Goal: Information Seeking & Learning: Compare options

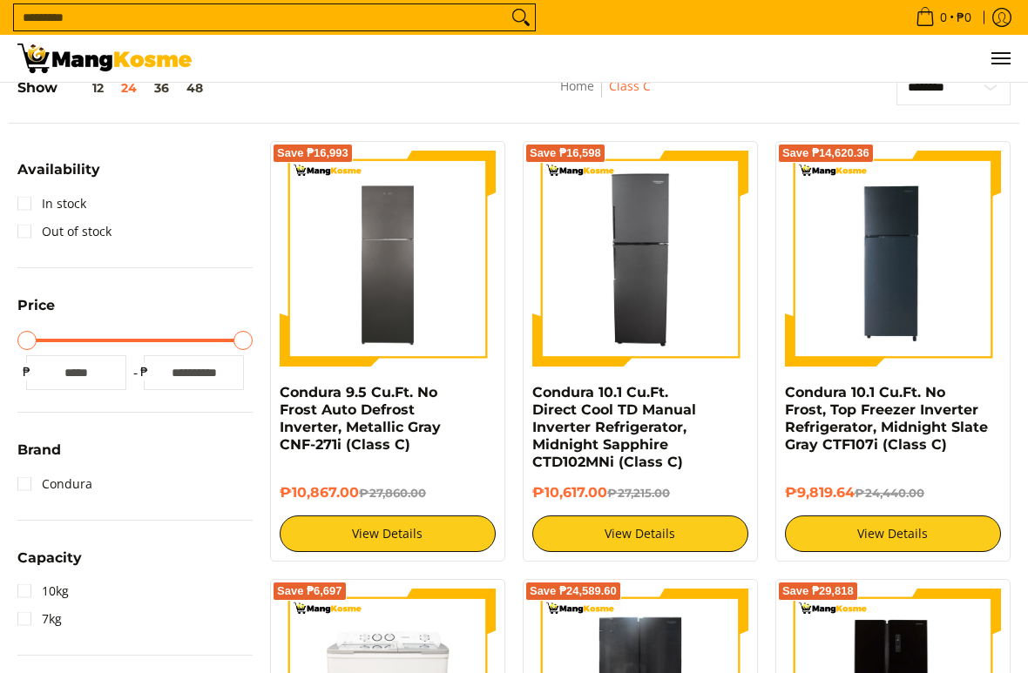
scroll to position [246, 0]
click at [30, 204] on link "In stock" at bounding box center [51, 204] width 69 height 28
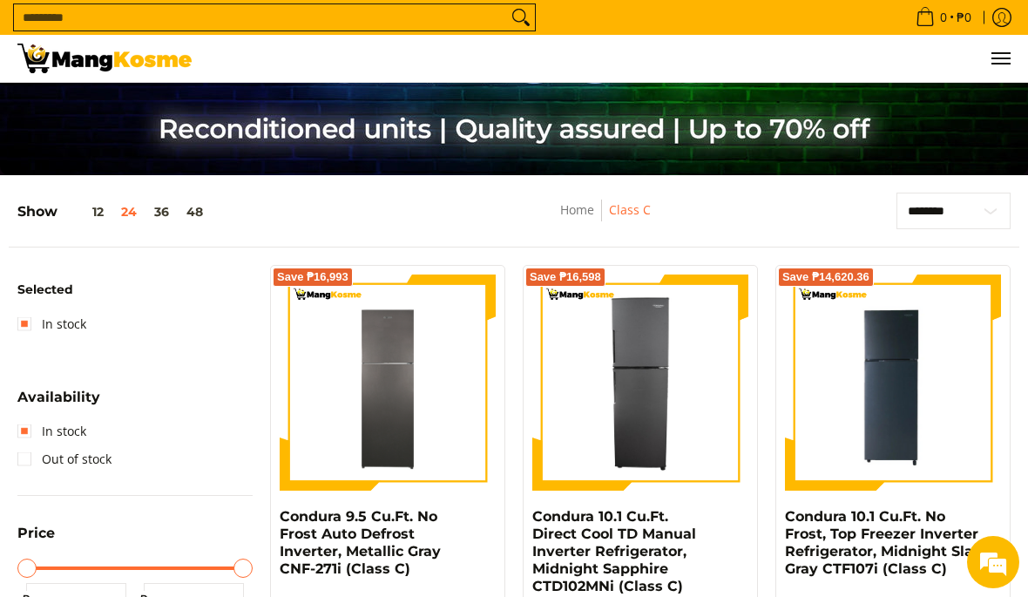
scroll to position [184, 0]
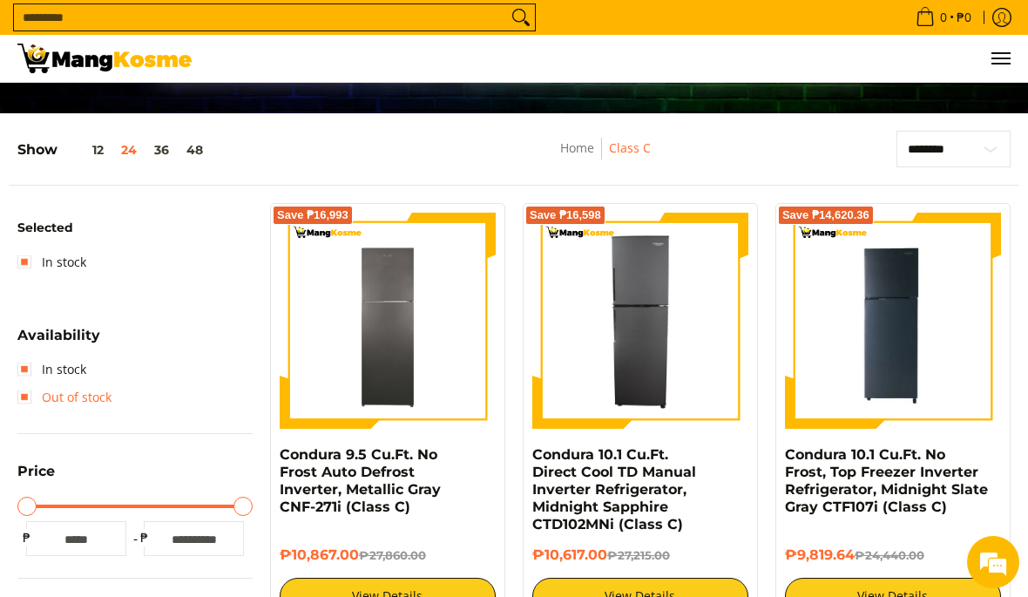
click at [51, 394] on link "Out of stock" at bounding box center [64, 397] width 94 height 28
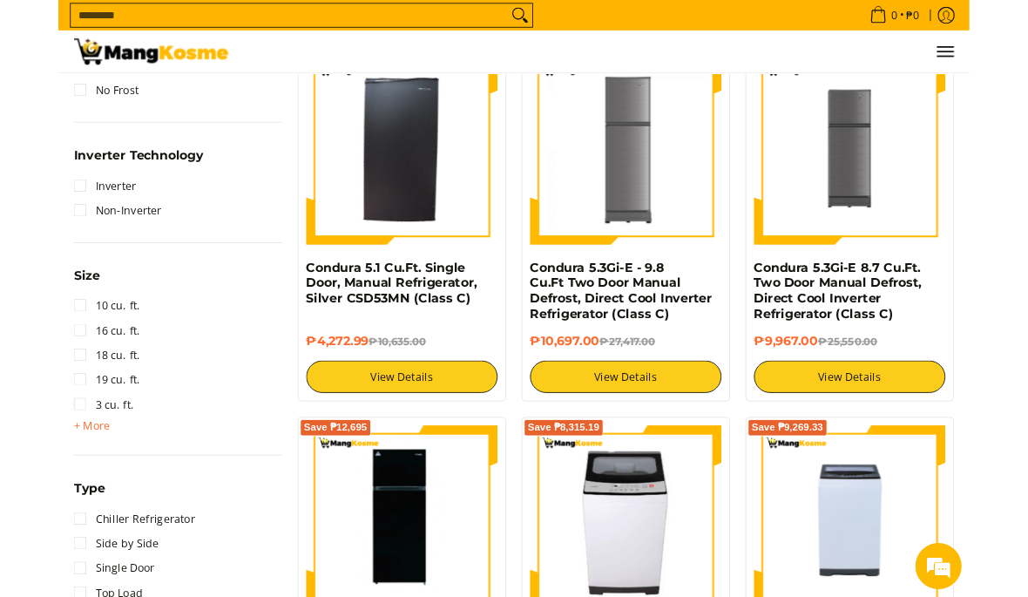
scroll to position [1110, 0]
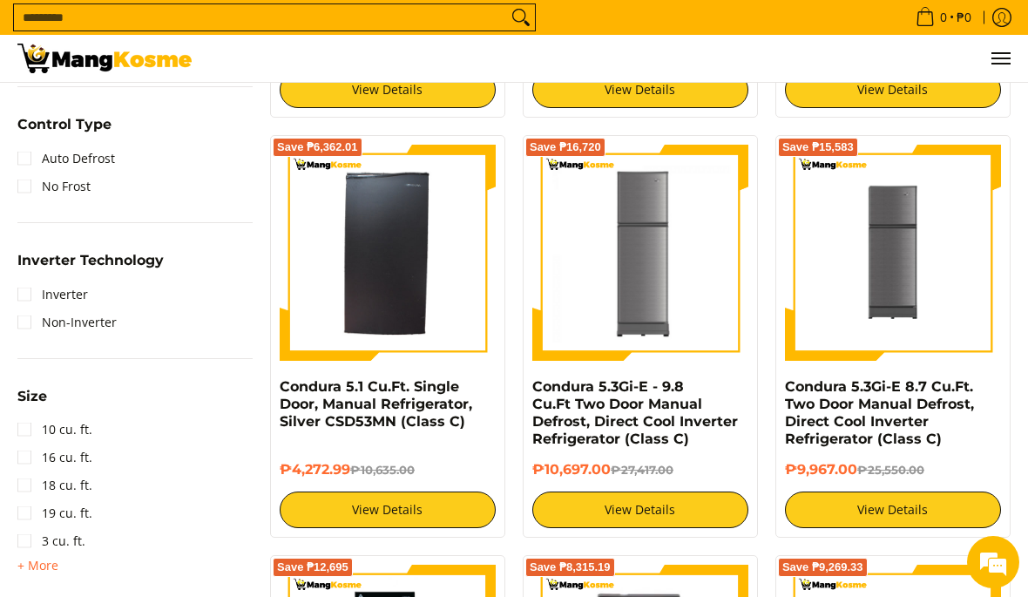
click at [367, 301] on img at bounding box center [388, 253] width 216 height 216
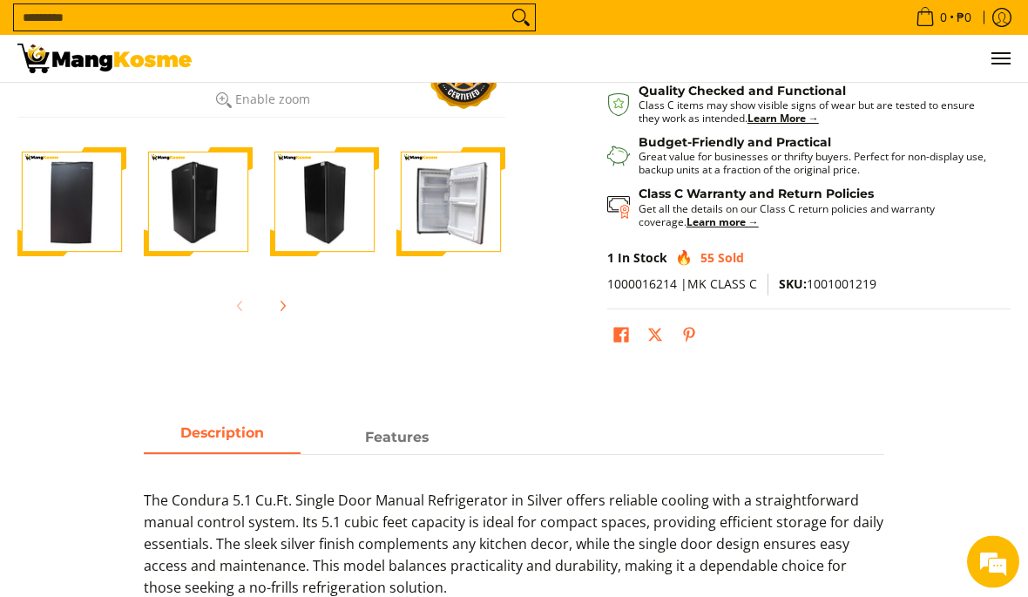
scroll to position [523, 0]
click at [436, 211] on img "Condura 5.1 Cu.Ft. Single Door, Manual Refrigerator, Silver CSD53MN (Class C)-4" at bounding box center [450, 201] width 109 height 109
click at [73, 198] on img "Condura 5.1 Cu.Ft. Single Door, Manual Refrigerator, Silver CSD53MN (Class C)-1" at bounding box center [71, 201] width 109 height 109
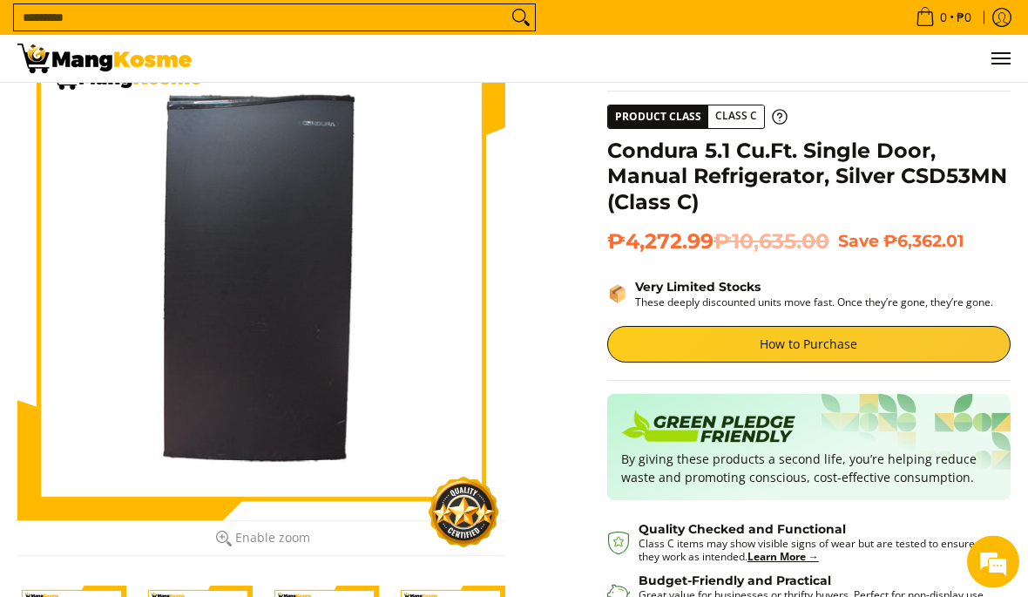
scroll to position [0, 0]
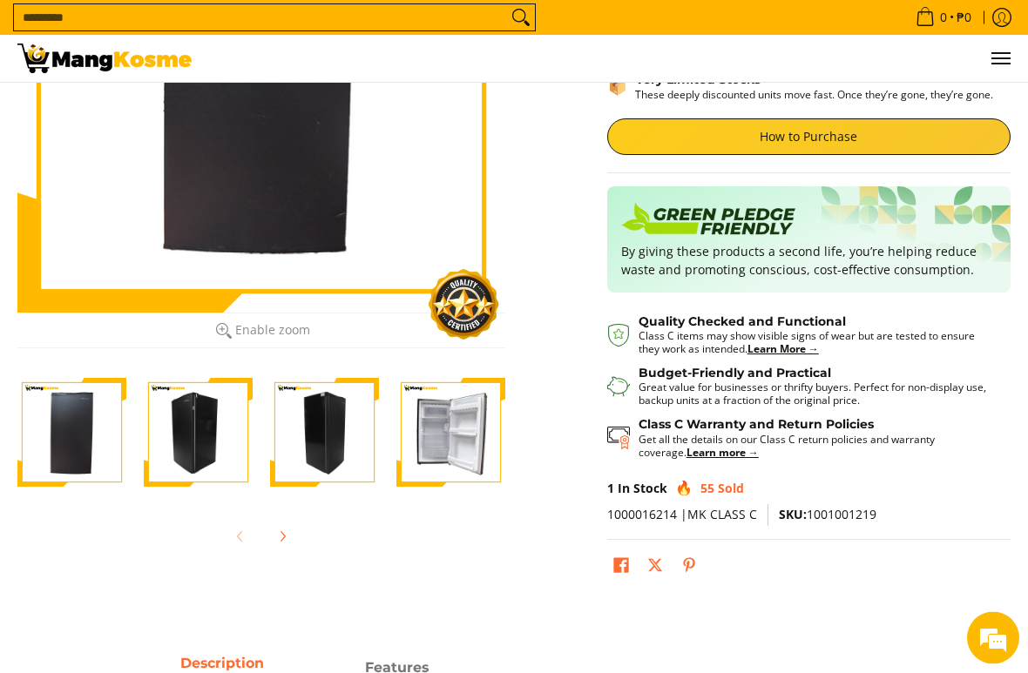
click at [269, 546] on button "Next" at bounding box center [282, 537] width 38 height 38
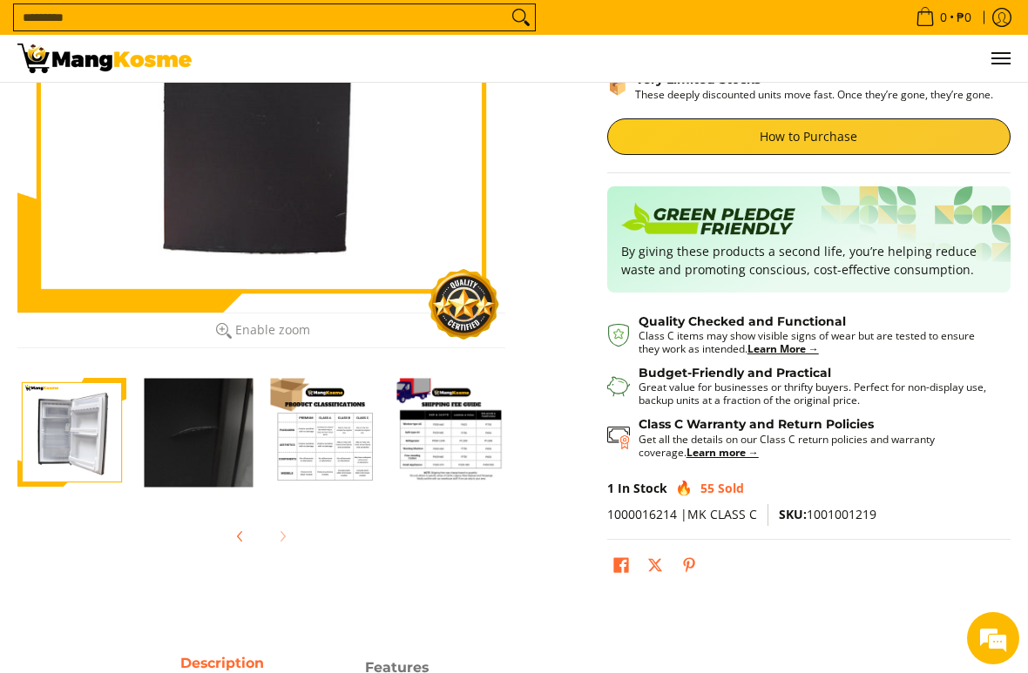
click at [56, 448] on img "Condura 5.1 Cu.Ft. Single Door, Manual Refrigerator, Silver CSD53MN (Class C)-4" at bounding box center [71, 432] width 109 height 109
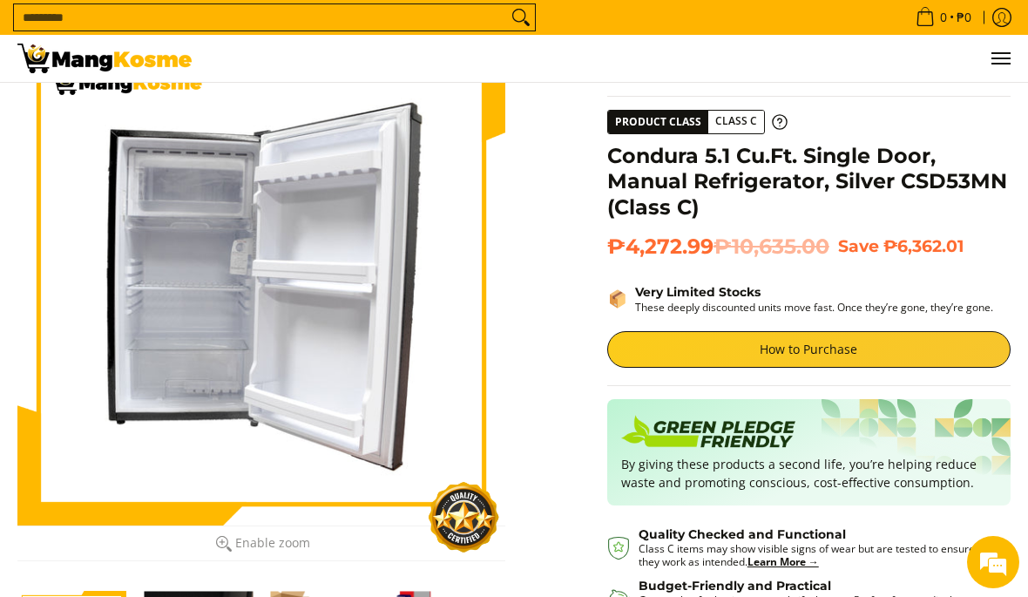
scroll to position [0, 0]
click at [864, 347] on link "How to Purchase" at bounding box center [808, 349] width 403 height 37
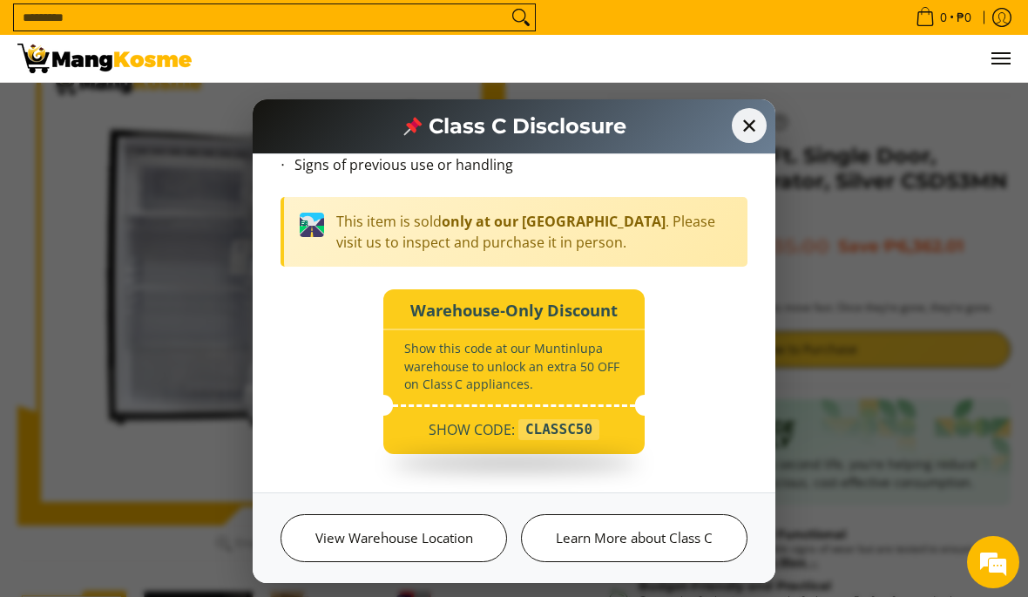
scroll to position [206, 0]
click at [744, 138] on span "✕" at bounding box center [748, 125] width 35 height 35
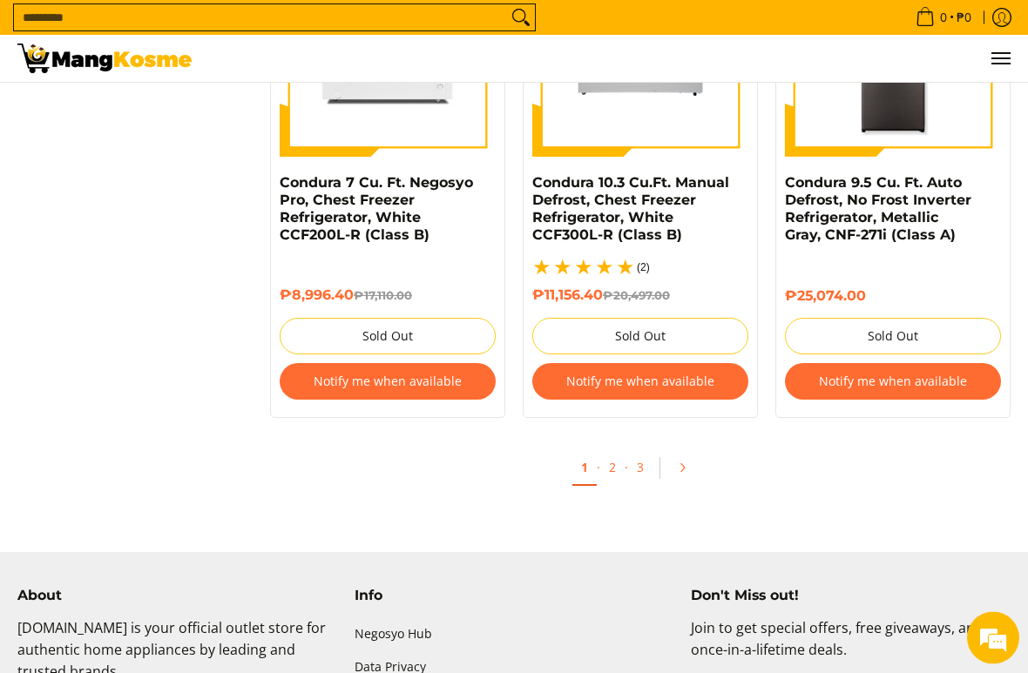
scroll to position [3759, 0]
click at [681, 464] on icon "Pagination" at bounding box center [681, 468] width 3 height 8
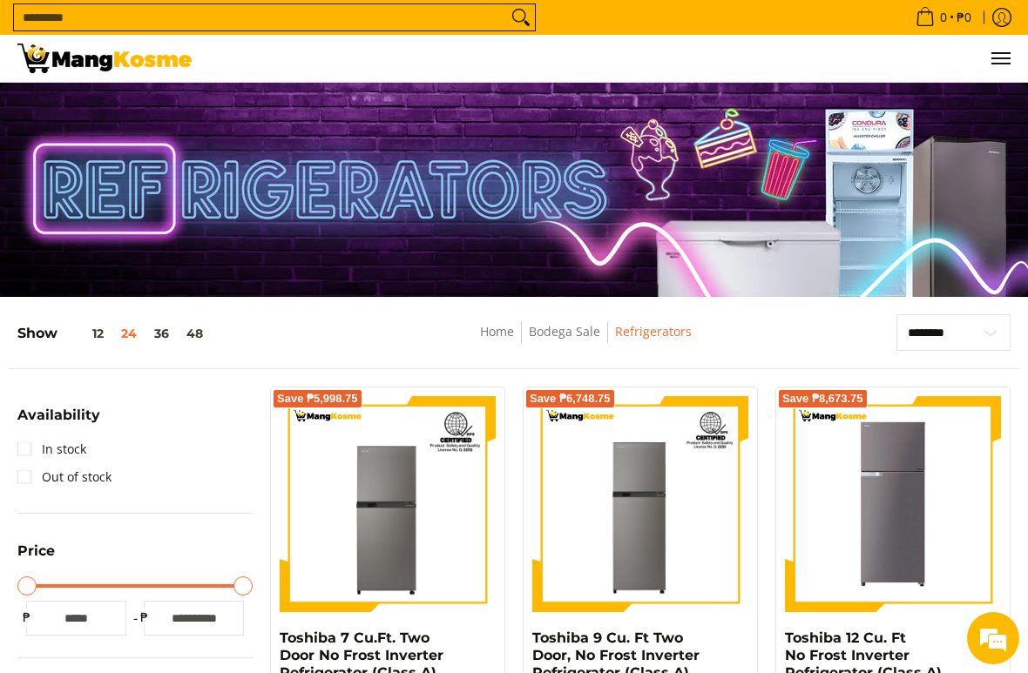
scroll to position [224, 0]
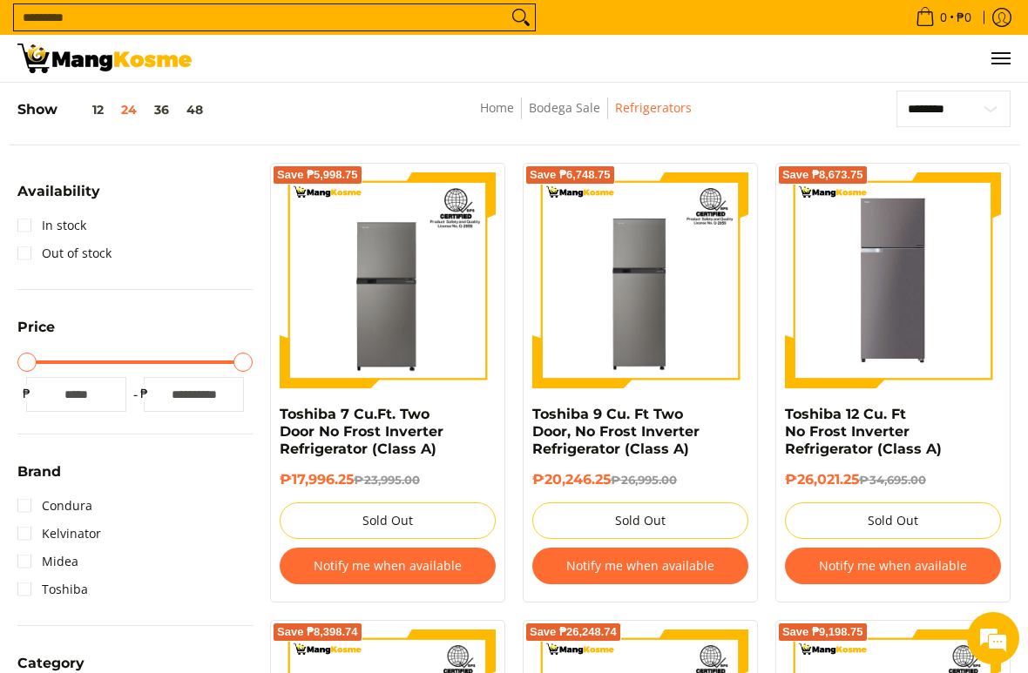
click at [30, 223] on link "In stock" at bounding box center [51, 226] width 69 height 28
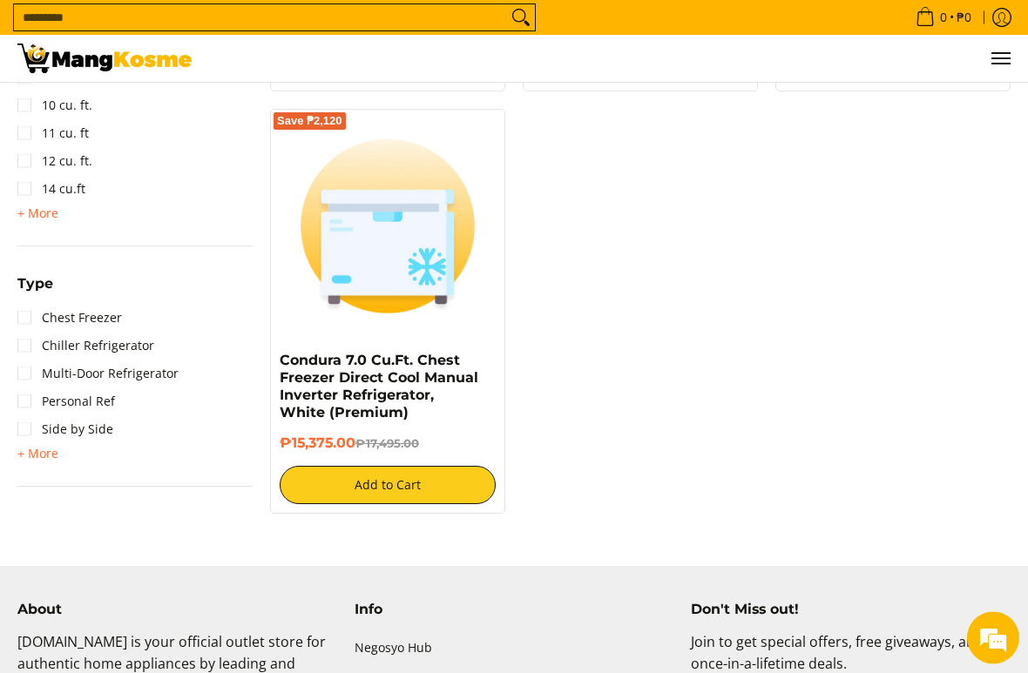
scroll to position [1191, 0]
click at [160, 383] on link "Multi-Door Refrigerator" at bounding box center [97, 374] width 161 height 28
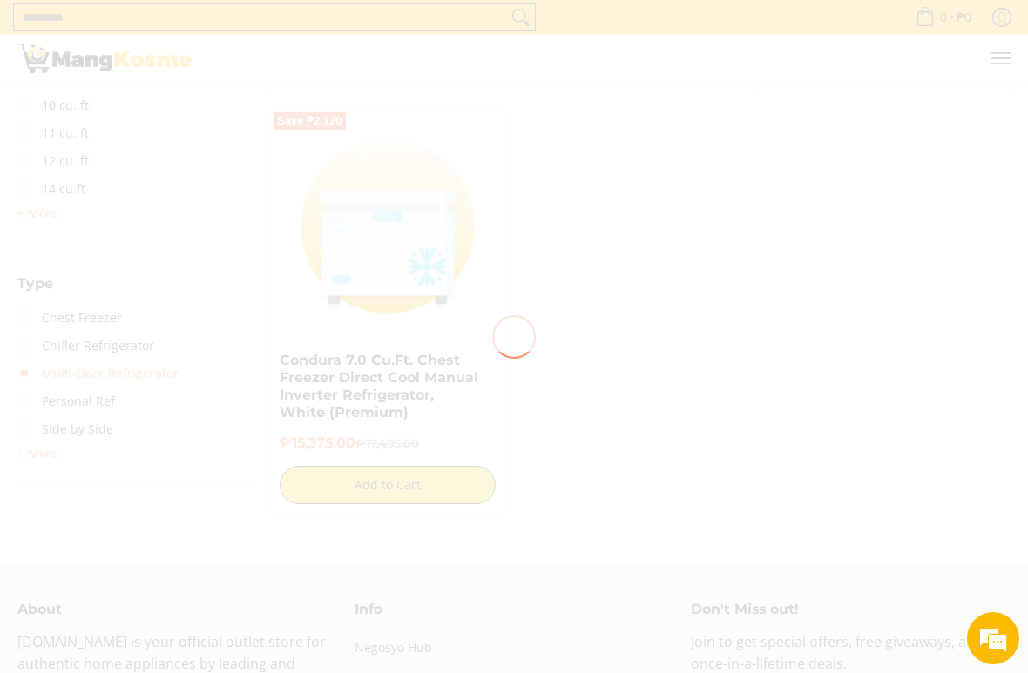
scroll to position [0, 0]
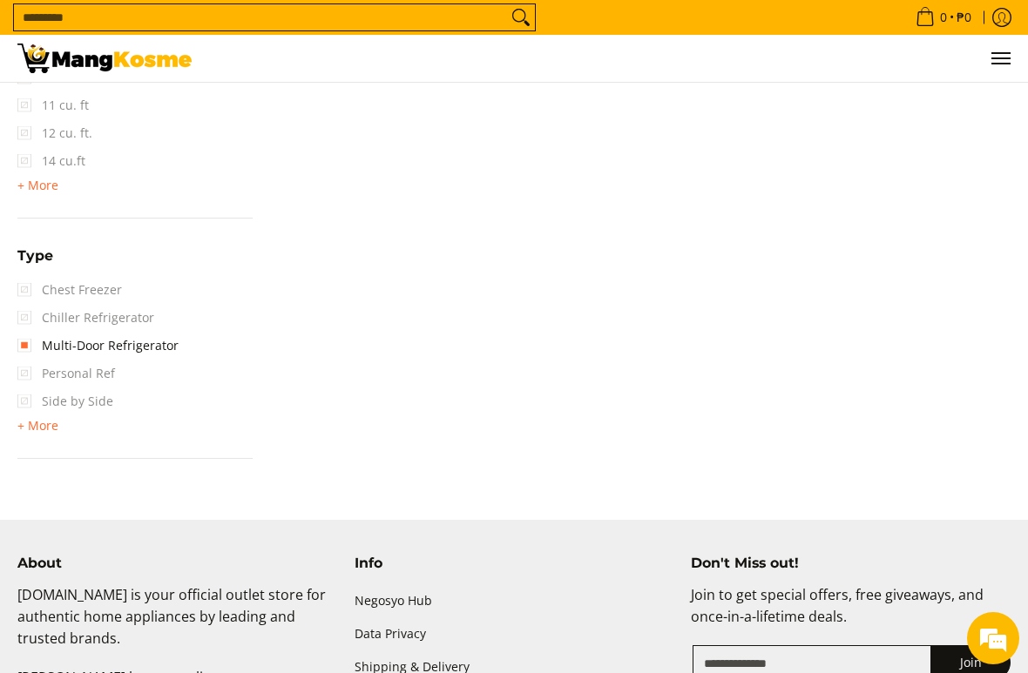
click at [84, 400] on span "Side by Side" at bounding box center [65, 402] width 96 height 28
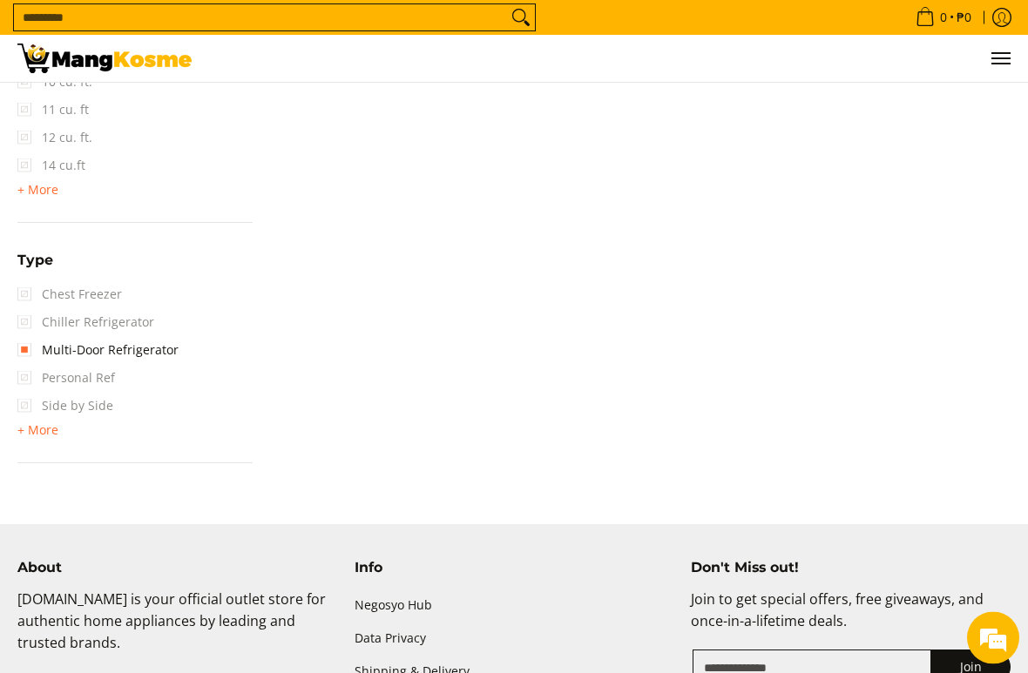
scroll to position [1245, 0]
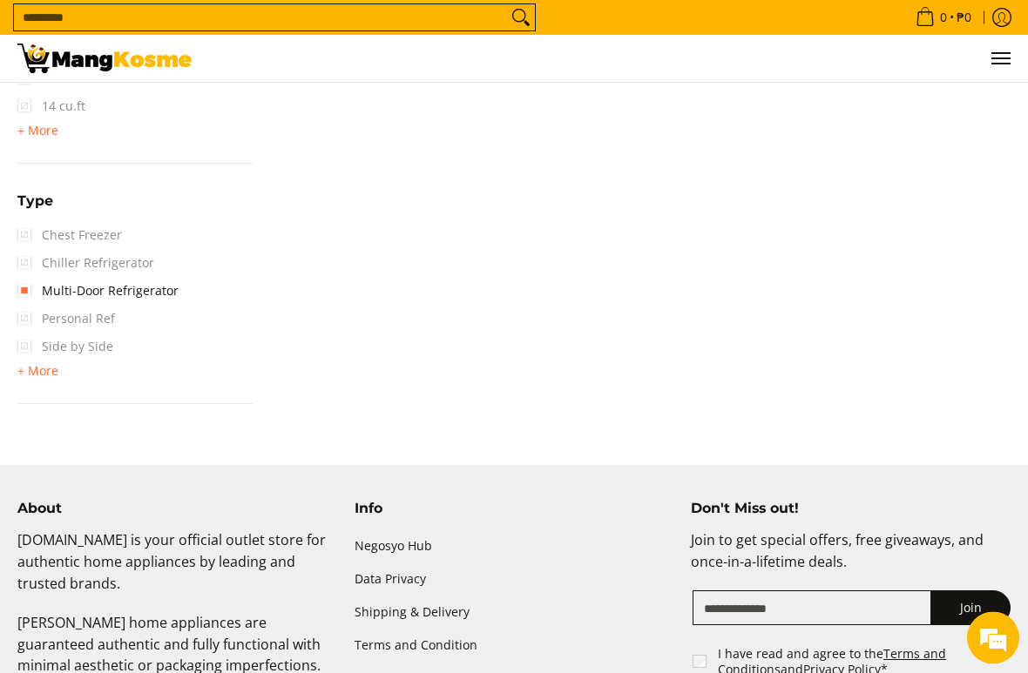
click at [92, 312] on span "Personal Ref" at bounding box center [66, 320] width 98 height 28
click at [24, 284] on link "Multi-Door Refrigerator" at bounding box center [97, 291] width 161 height 28
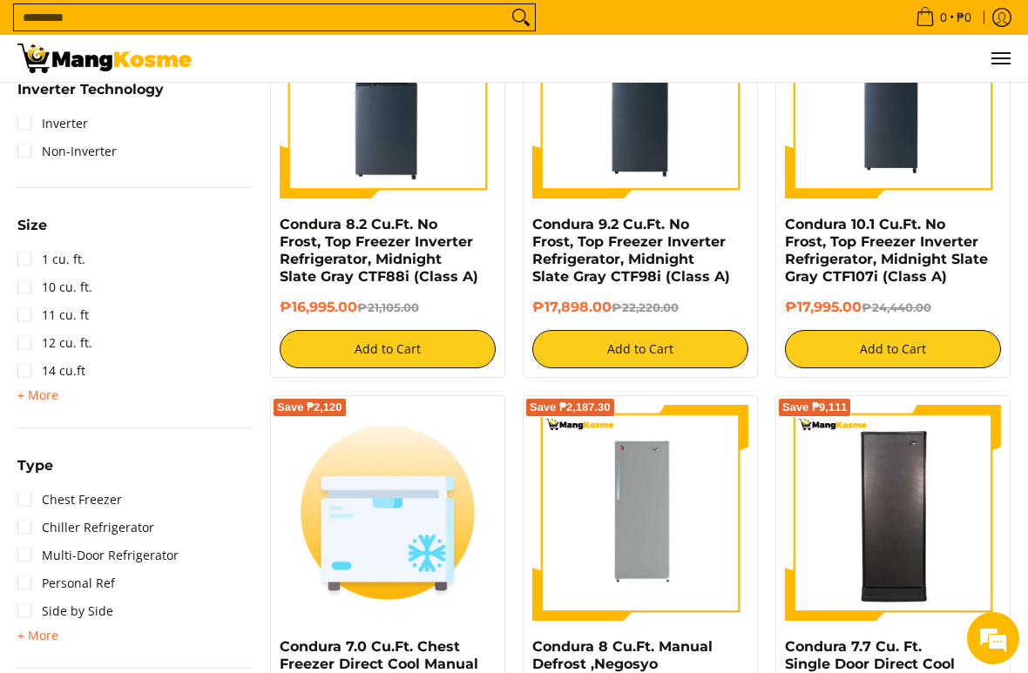
click at [100, 584] on link "Personal Ref" at bounding box center [66, 584] width 98 height 28
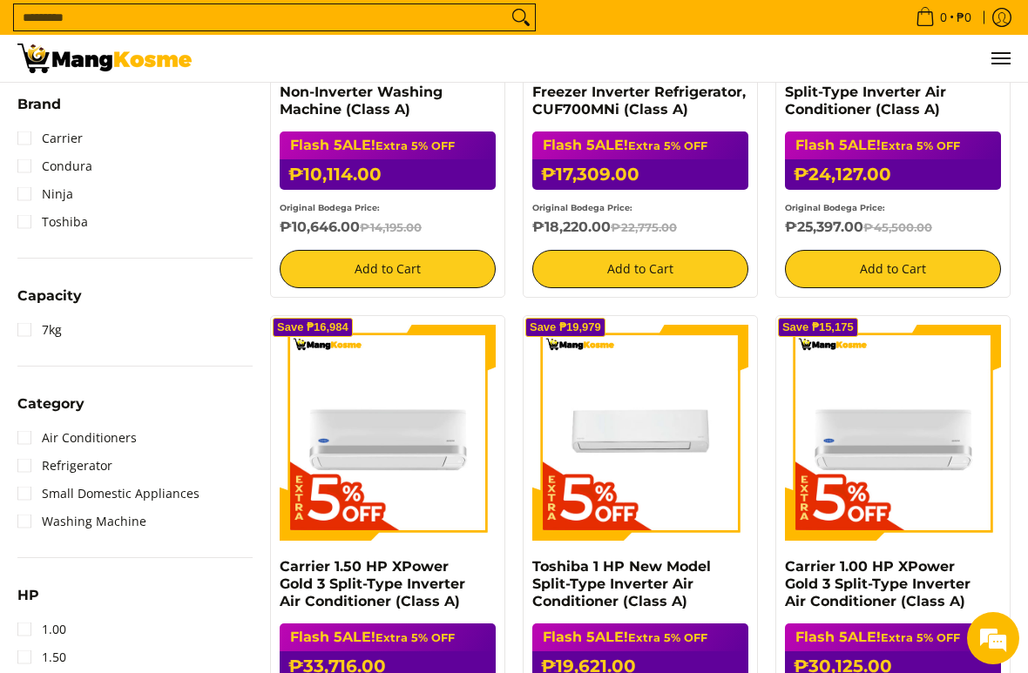
scroll to position [607, 0]
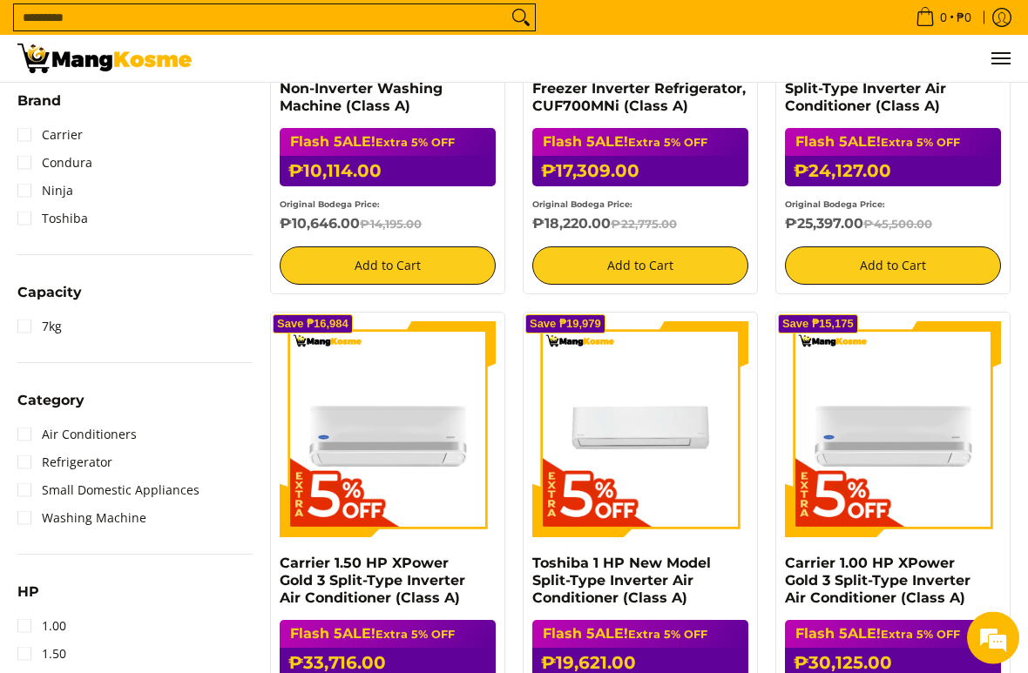
click at [164, 463] on li "Refrigerator" at bounding box center [134, 463] width 235 height 28
click at [19, 460] on link "Refrigerator" at bounding box center [64, 462] width 95 height 28
